Goal: Use online tool/utility: Utilize a website feature to perform a specific function

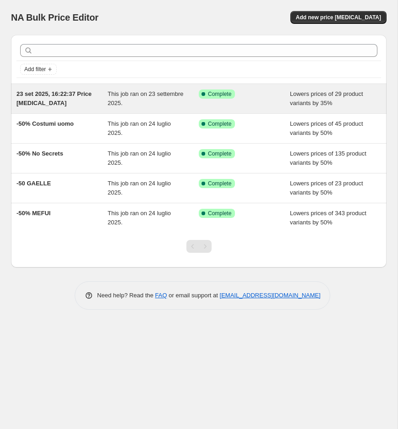
click at [254, 99] on div "Success Complete Complete" at bounding box center [244, 98] width 91 height 18
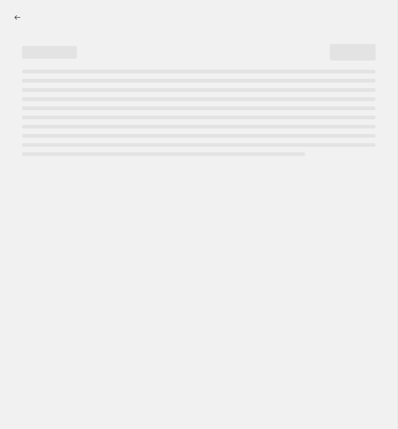
select select "percentage"
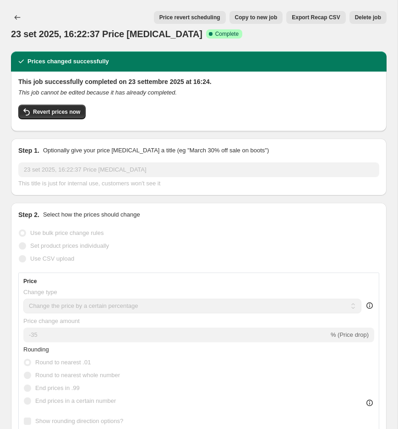
select select "collection"
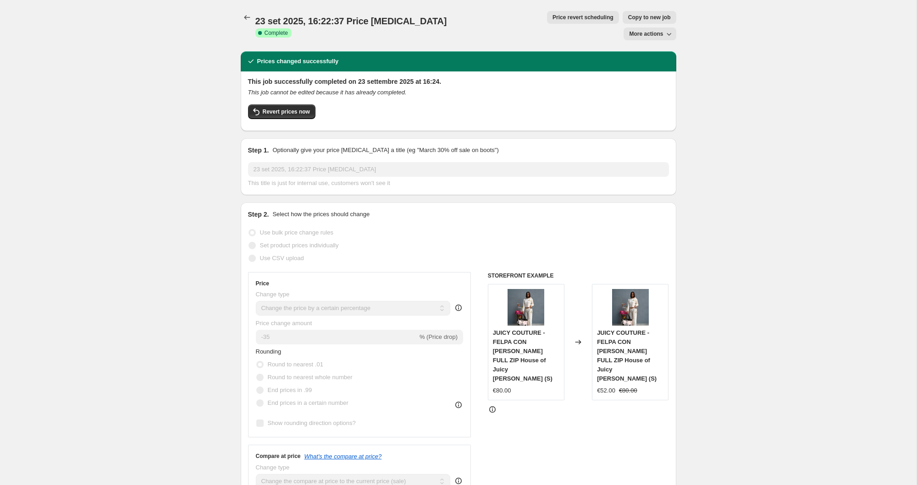
click at [398, 334] on span "% (Price drop)" at bounding box center [438, 337] width 38 height 7
click at [398, 30] on span "More actions" at bounding box center [646, 33] width 34 height 7
drag, startPoint x: 535, startPoint y: 105, endPoint x: 387, endPoint y: 59, distance: 155.0
click at [398, 104] on div "Revert prices now" at bounding box center [458, 113] width 421 height 19
click at [243, 17] on icon "Price change jobs" at bounding box center [246, 17] width 9 height 9
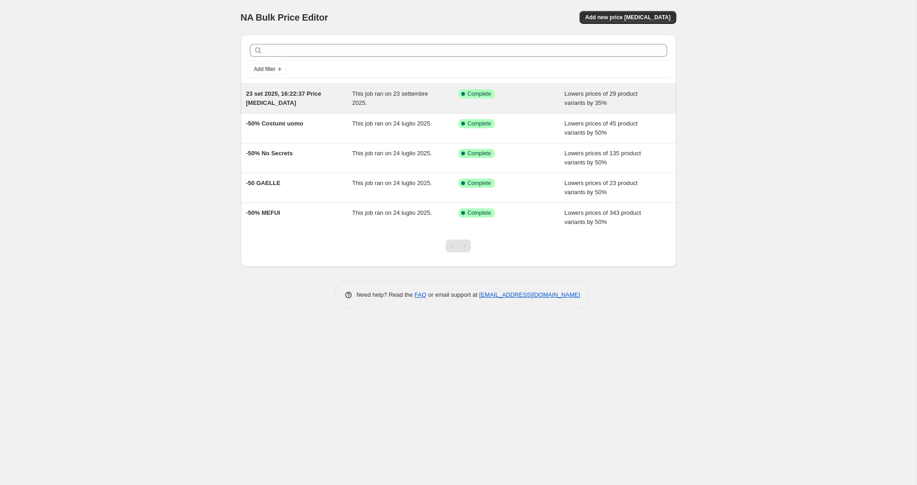
click at [398, 104] on span "Lowers prices of 29 product variants by 35%" at bounding box center [600, 98] width 73 height 16
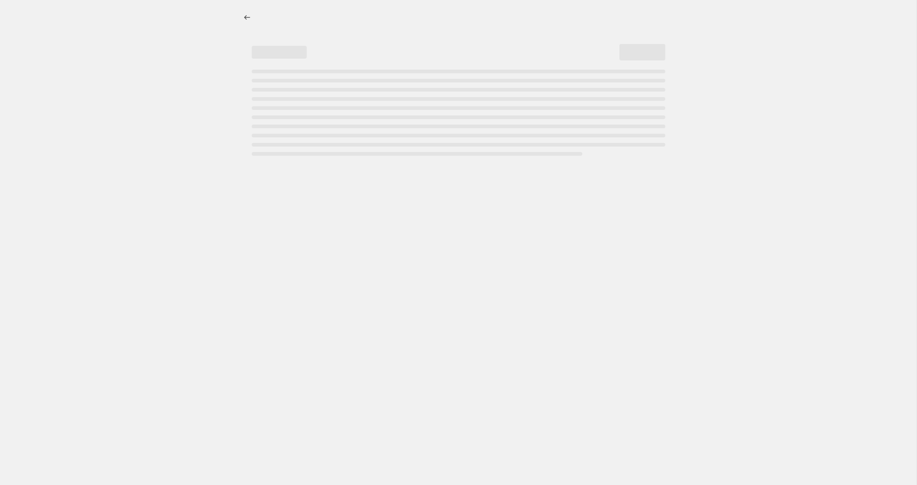
select select "percentage"
select select "collection"
